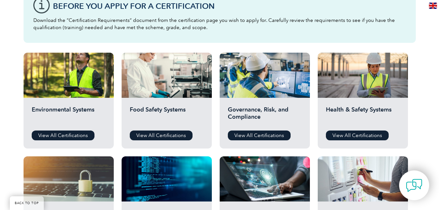
scroll to position [198, 0]
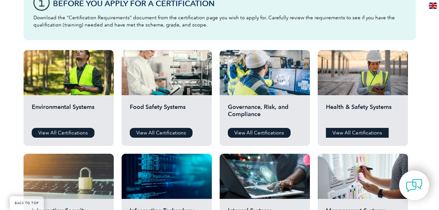
click at [347, 130] on link "View All Certifications" at bounding box center [357, 133] width 63 height 10
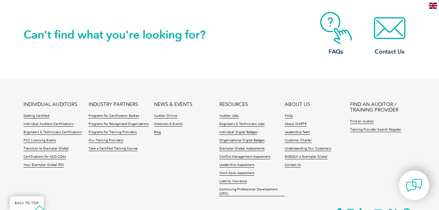
scroll to position [579, 0]
click at [53, 122] on link "Individual Auditors Certifications" at bounding box center [49, 124] width 50 height 5
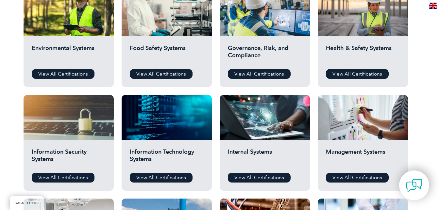
scroll to position [255, 0]
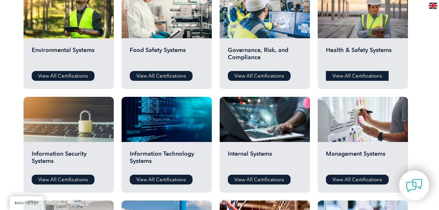
click at [342, 75] on link "View All Certifications" at bounding box center [357, 76] width 63 height 10
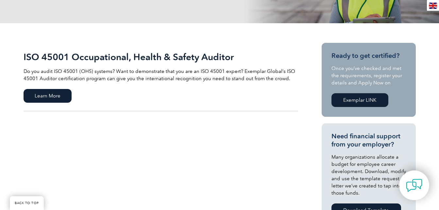
scroll to position [124, 0]
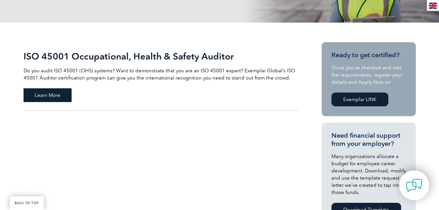
click at [39, 95] on span "Learn More" at bounding box center [48, 95] width 48 height 14
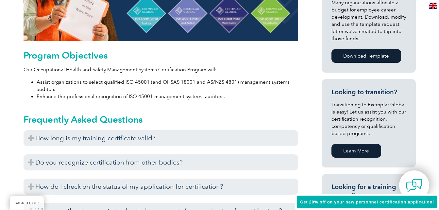
scroll to position [325, 0]
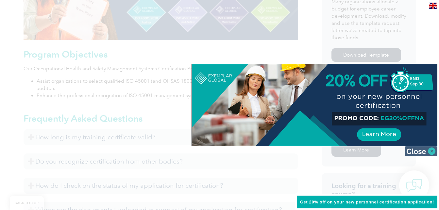
click at [427, 147] on img at bounding box center [421, 151] width 33 height 10
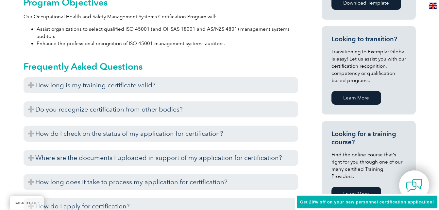
scroll to position [380, 0]
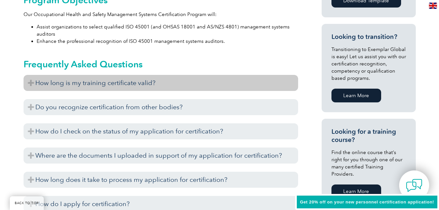
click at [134, 83] on h3 "How long is my training certificate valid?" at bounding box center [161, 83] width 275 height 16
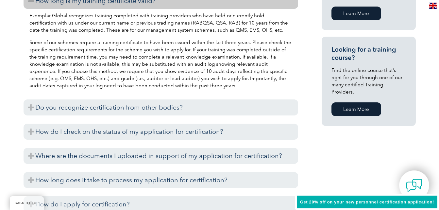
scroll to position [462, 0]
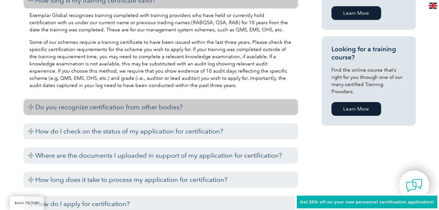
click at [152, 110] on h3 "Do you recognize certification from other bodies?" at bounding box center [161, 107] width 275 height 16
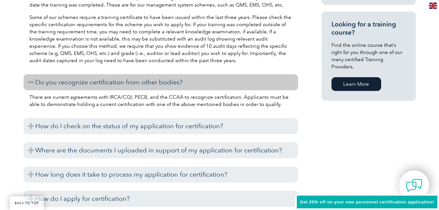
scroll to position [487, 0]
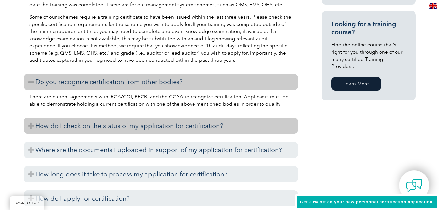
click at [177, 128] on h3 "How do I check on the status of my application for certification?" at bounding box center [161, 126] width 275 height 16
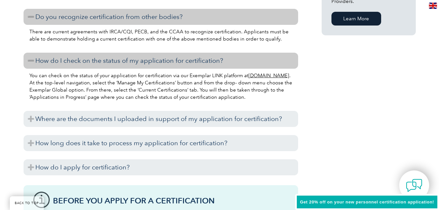
scroll to position [554, 0]
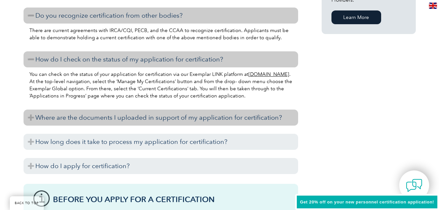
click at [162, 116] on h3 "Where are the documents I uploaded in support of my application for certificati…" at bounding box center [161, 118] width 275 height 16
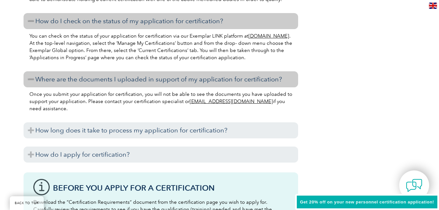
scroll to position [592, 0]
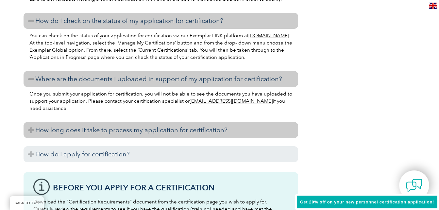
click at [153, 128] on h3 "How long does it take to process my application for certification?" at bounding box center [161, 130] width 275 height 16
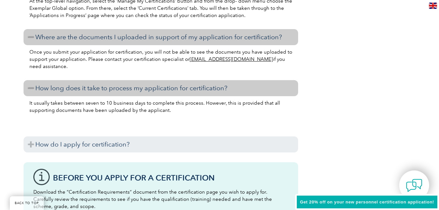
scroll to position [635, 0]
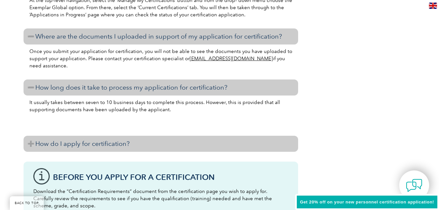
click at [123, 143] on h3 "How do I apply for certification?" at bounding box center [161, 144] width 275 height 16
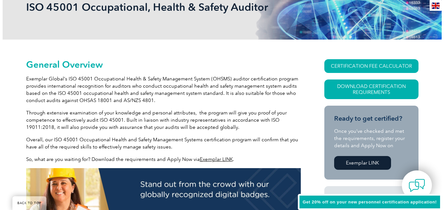
scroll to position [113, 0]
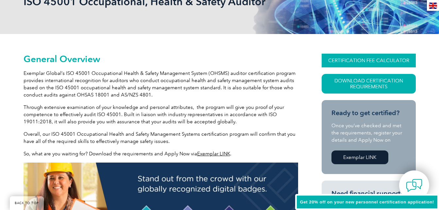
click at [359, 56] on link "CERTIFICATION FEE CALCULATOR" at bounding box center [369, 61] width 94 height 14
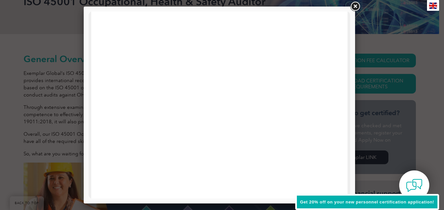
scroll to position [321, 0]
click at [355, 5] on link at bounding box center [355, 7] width 12 height 12
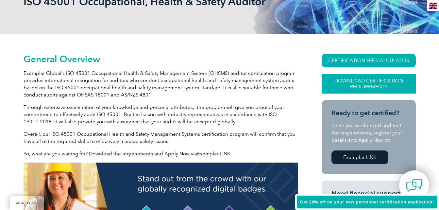
click at [364, 81] on link "Download Certification Requirements" at bounding box center [369, 84] width 94 height 20
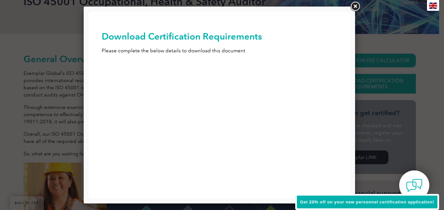
scroll to position [0, 0]
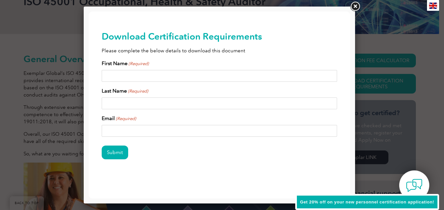
click at [218, 80] on input "First Name (Required)" at bounding box center [219, 76] width 235 height 12
type input "m"
type input "MICAH DAVID"
type input "LUPI"
type input "micah.david.lupi@gmail.com"
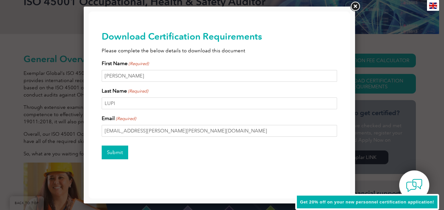
click at [117, 150] on input "Submit" at bounding box center [115, 153] width 26 height 14
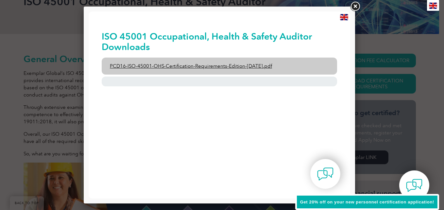
click at [185, 65] on link "PCD16-ISO-45001-OHS-Certification-Requirements-Edition-2-April-2022.pdf" at bounding box center [219, 66] width 235 height 17
click at [183, 66] on link "PCD16-ISO-45001-OHS-Certification-Requirements-Edition-2-April-2022.pdf" at bounding box center [219, 66] width 235 height 17
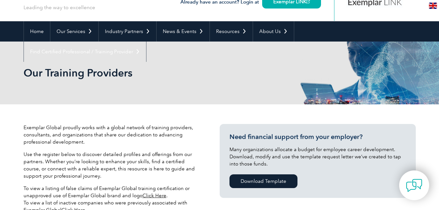
scroll to position [40, 0]
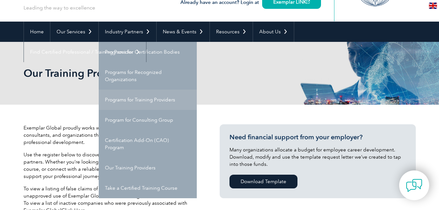
click at [150, 100] on link "Programs for Training Providers" at bounding box center [148, 100] width 98 height 20
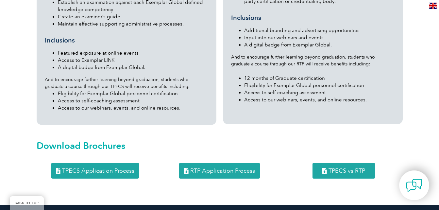
scroll to position [669, 0]
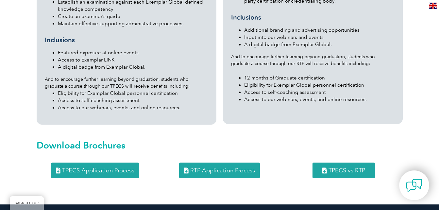
click at [218, 163] on link "RTP Application Process" at bounding box center [219, 171] width 81 height 16
